Goal: Find specific page/section: Find specific page/section

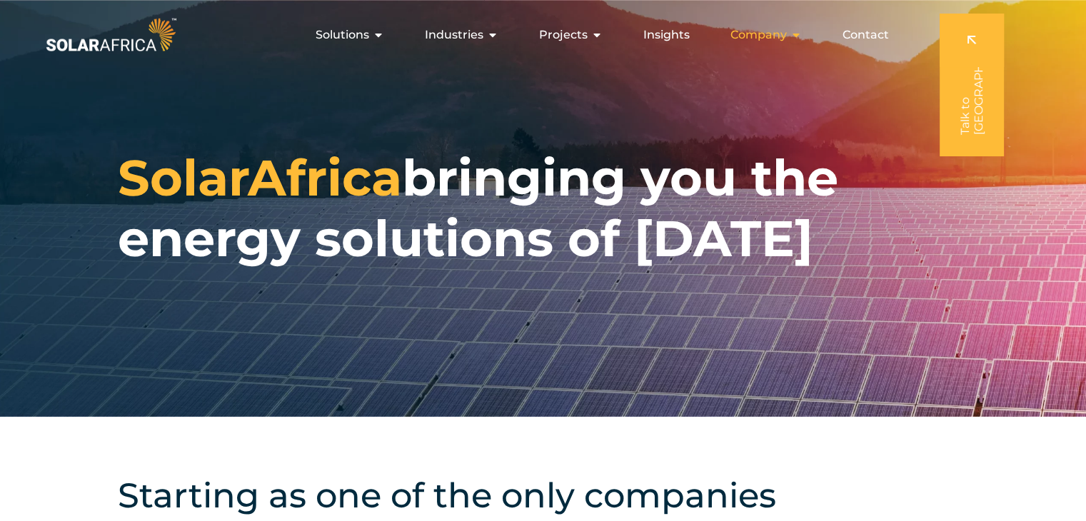
click at [779, 29] on span "Company" at bounding box center [758, 34] width 56 height 17
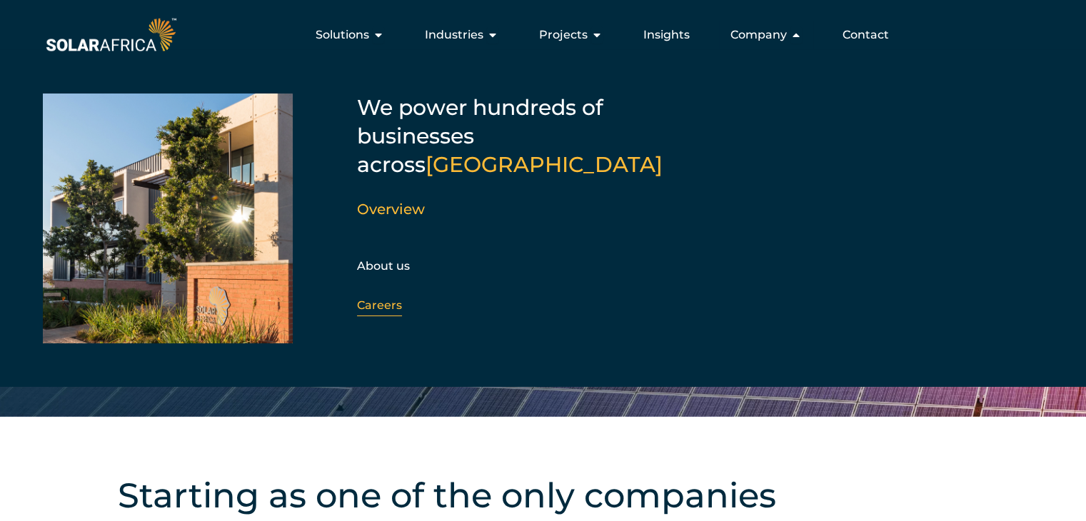
click at [371, 298] on link "Careers" at bounding box center [379, 305] width 45 height 14
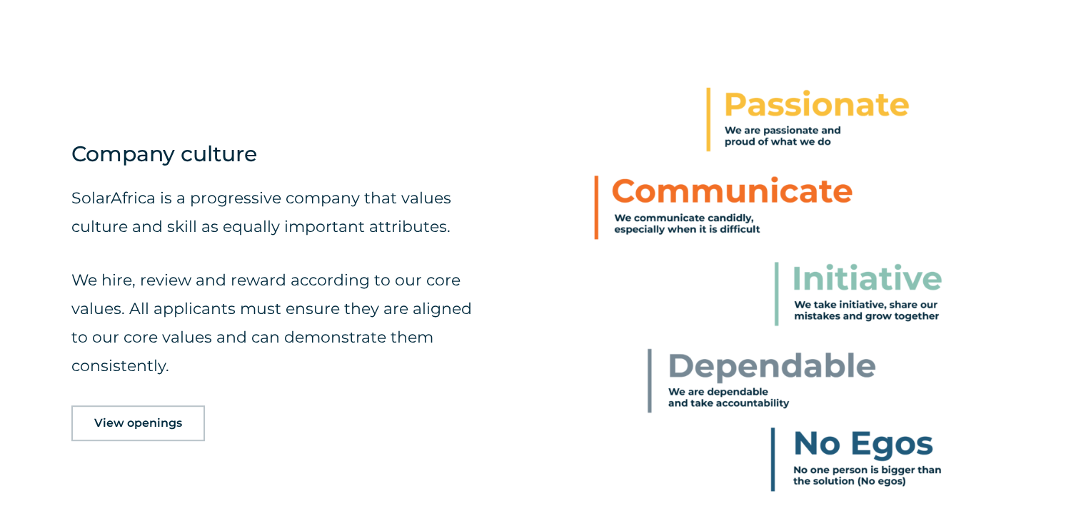
scroll to position [928, 0]
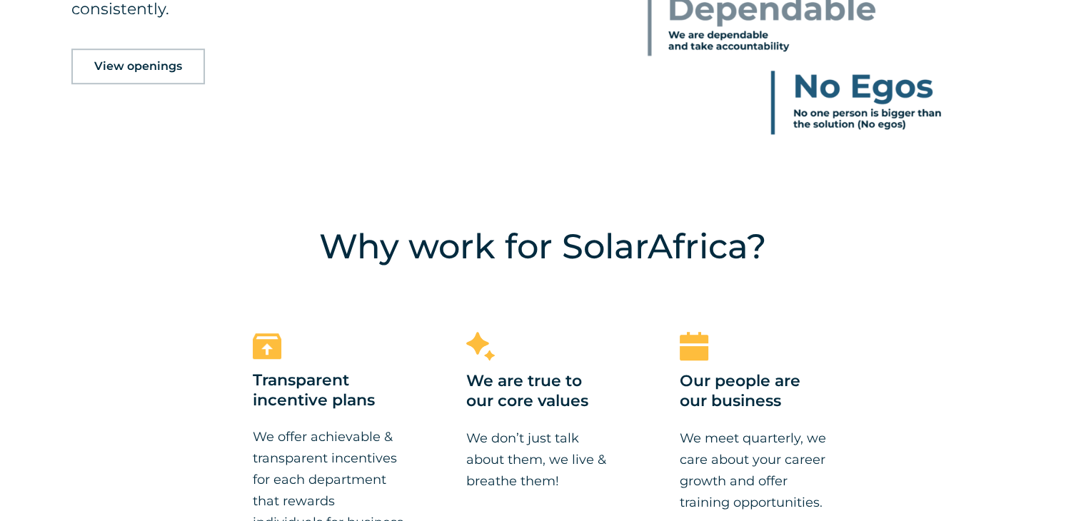
click at [134, 68] on span "View openings" at bounding box center [138, 66] width 88 height 11
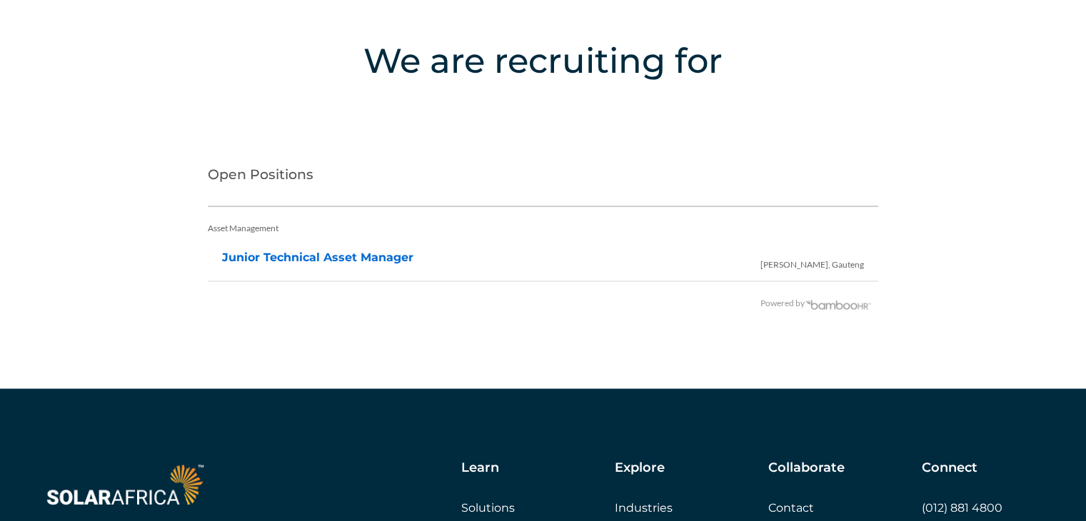
scroll to position [2844, 0]
